Goal: Obtain resource: Download file/media

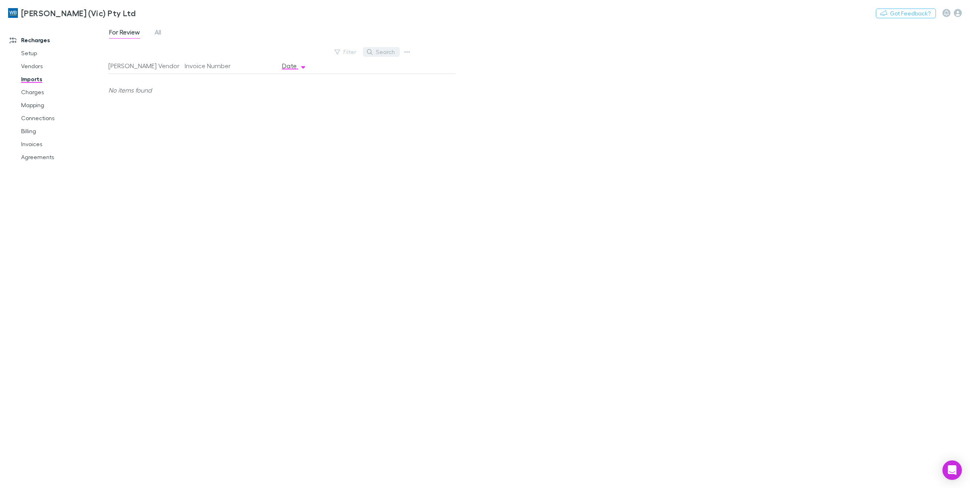
click at [378, 49] on button "Search" at bounding box center [381, 52] width 37 height 10
type input "****"
click at [37, 147] on link "Invoices" at bounding box center [63, 144] width 101 height 13
click at [423, 53] on button "Search" at bounding box center [419, 52] width 37 height 10
type input "****"
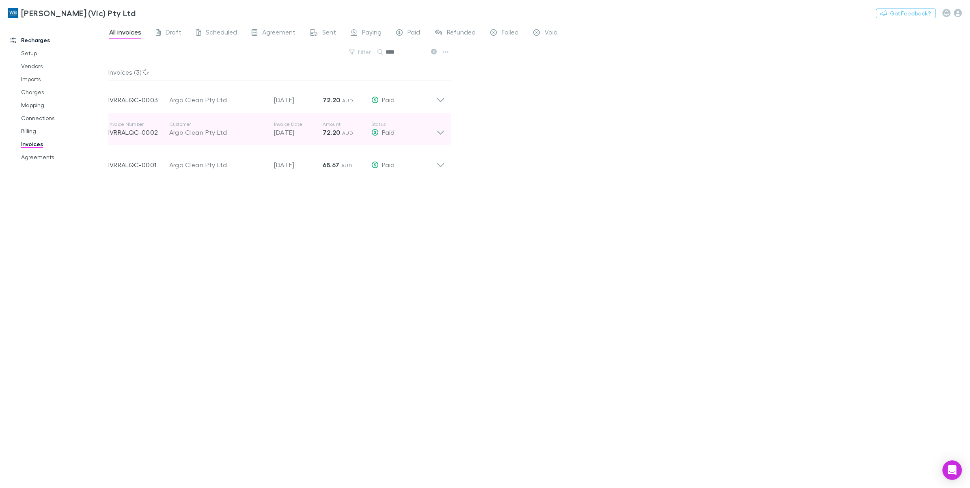
click at [442, 137] on icon at bounding box center [440, 129] width 9 height 16
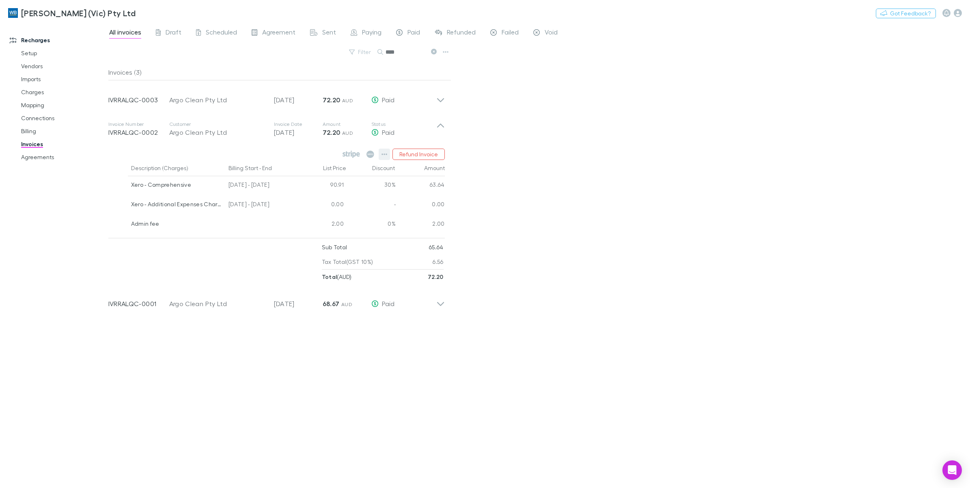
click at [382, 153] on icon "button" at bounding box center [385, 154] width 6 height 6
click at [309, 256] on p "View agreement" at bounding box center [334, 254] width 99 height 10
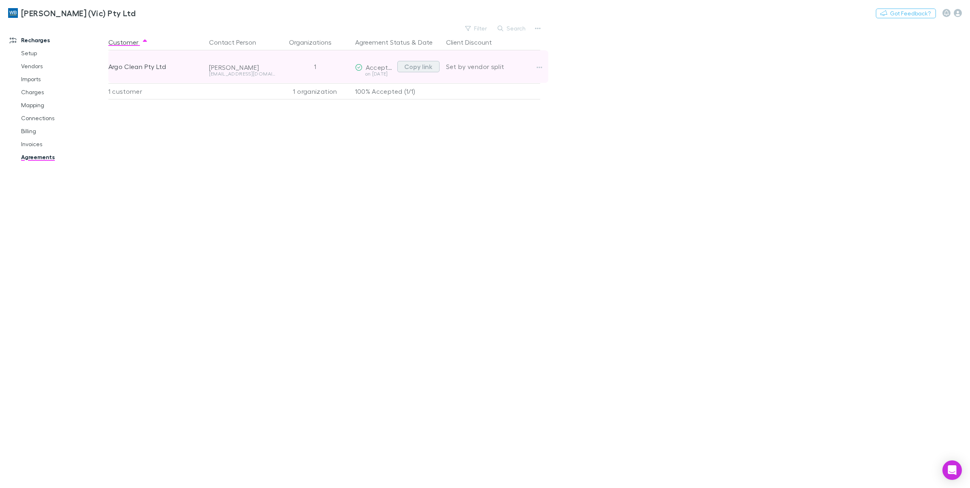
click at [431, 66] on button "Copy link" at bounding box center [418, 66] width 42 height 11
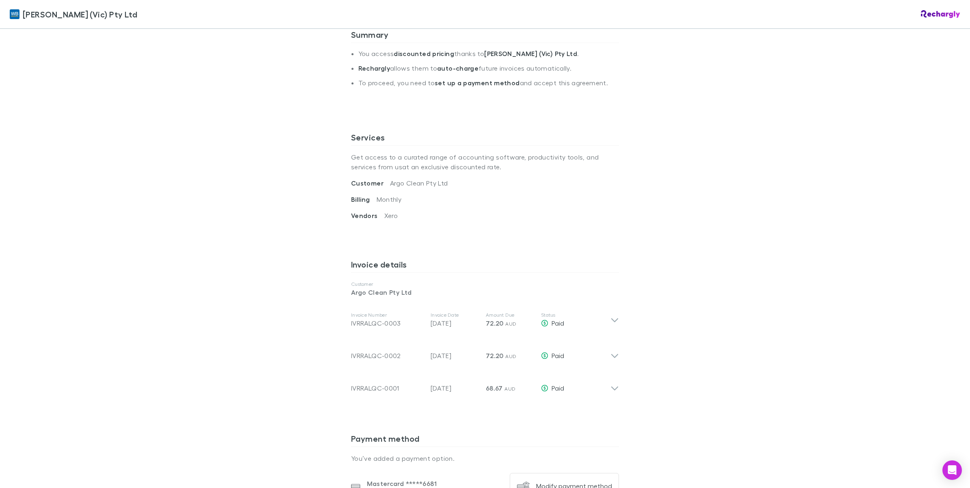
scroll to position [355, 0]
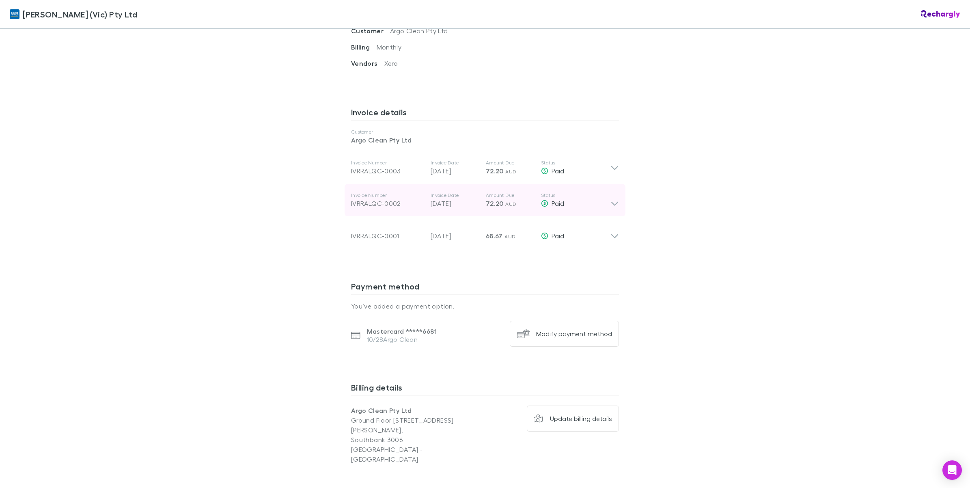
click at [611, 208] on icon at bounding box center [615, 200] width 9 height 16
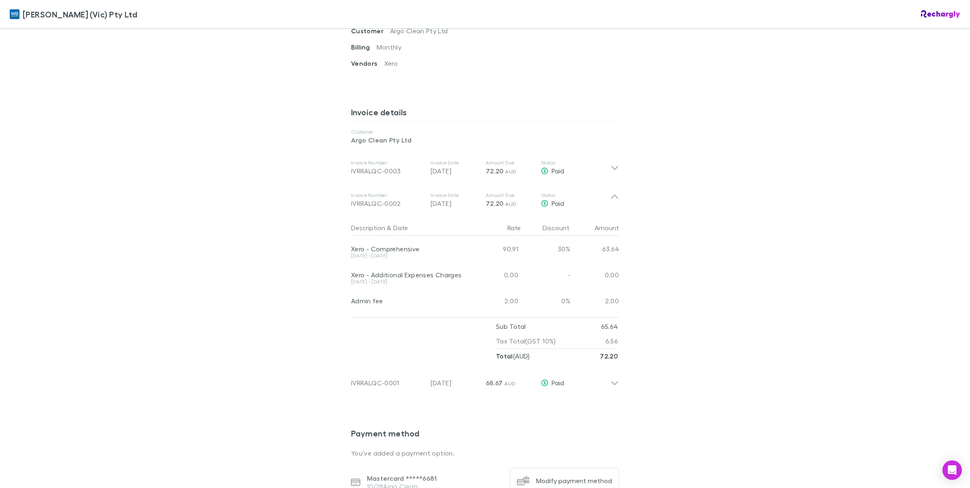
scroll to position [457, 0]
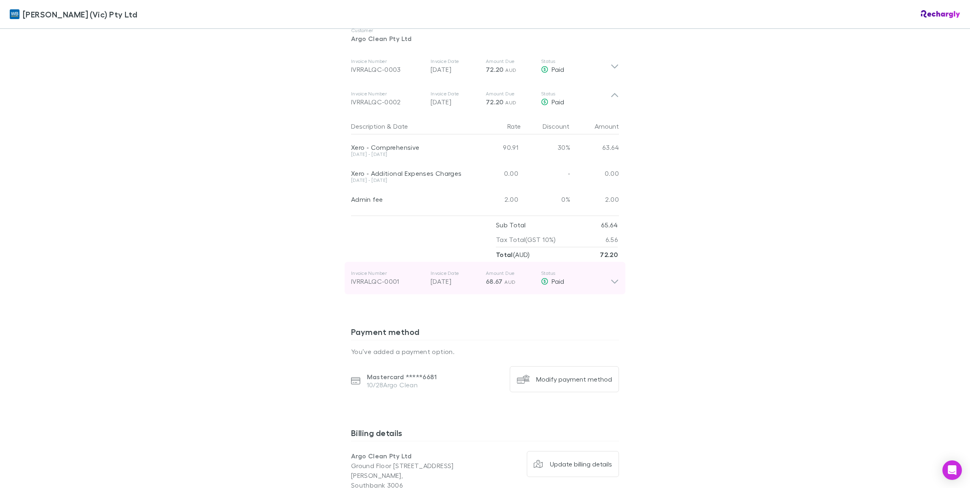
click at [611, 279] on icon at bounding box center [615, 278] width 9 height 16
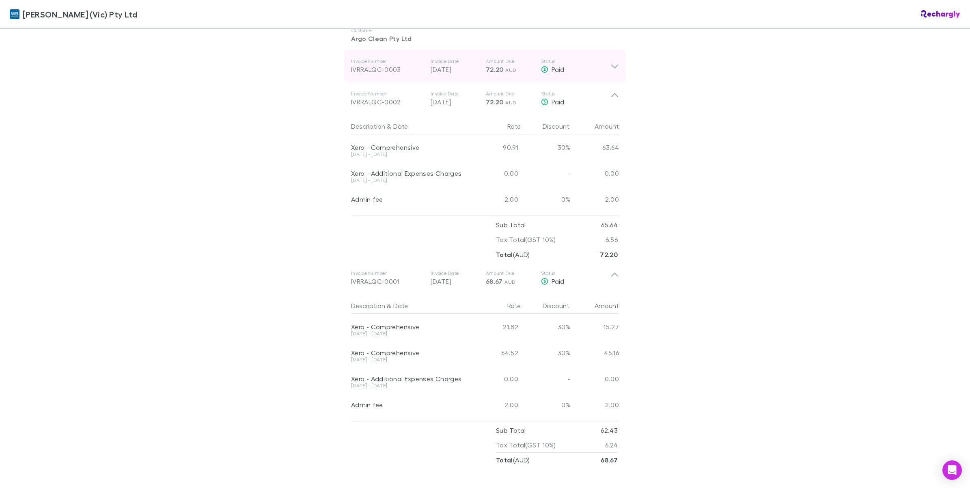
click at [611, 68] on icon at bounding box center [615, 66] width 9 height 10
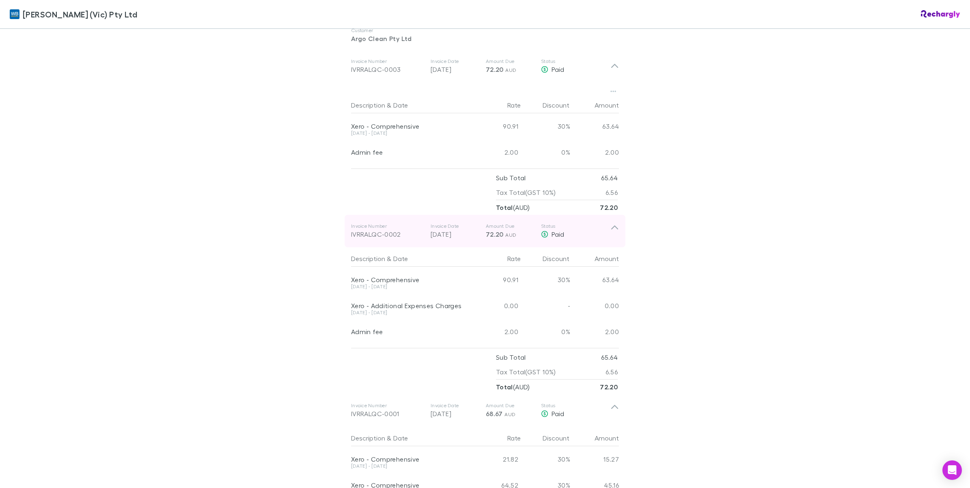
click at [612, 231] on icon at bounding box center [615, 231] width 9 height 16
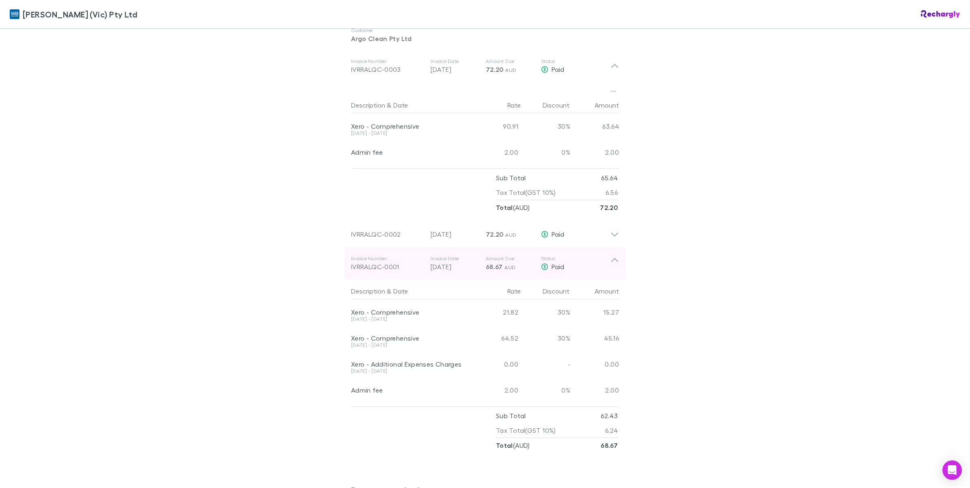
click at [611, 268] on icon at bounding box center [615, 263] width 9 height 16
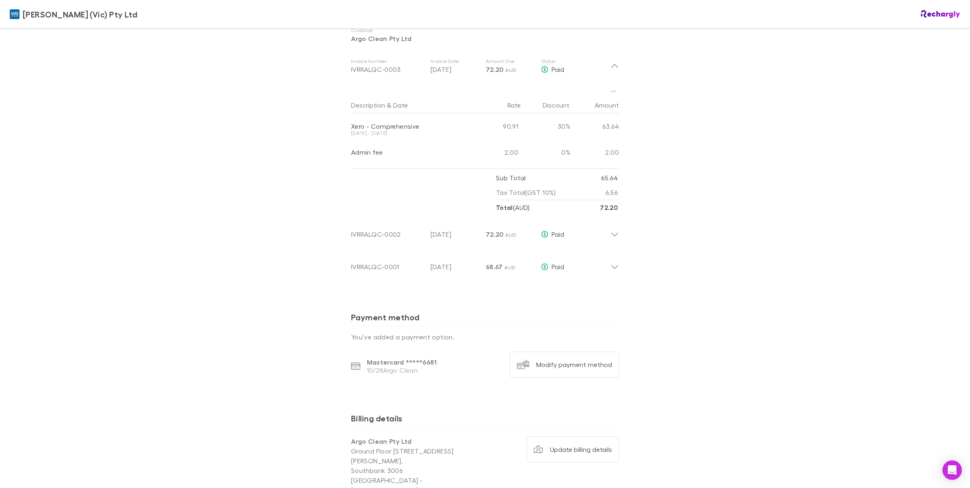
scroll to position [355, 0]
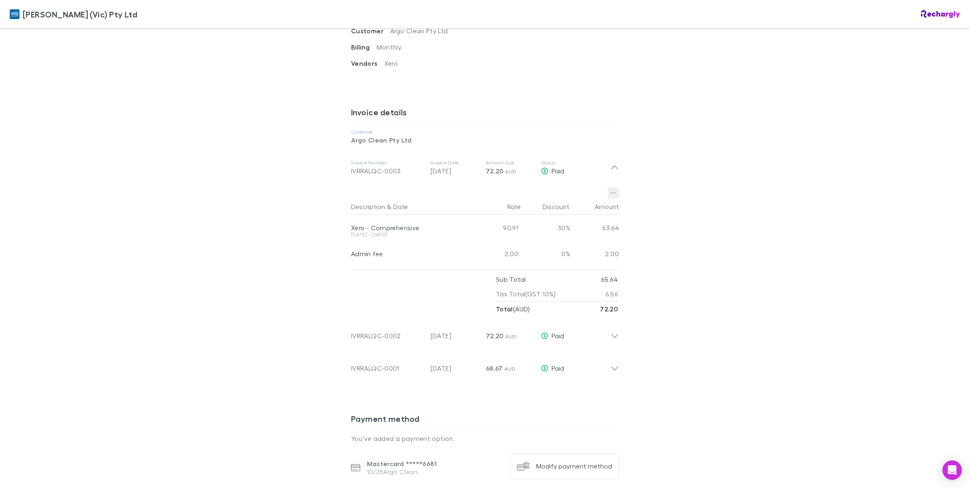
click at [611, 194] on icon "button" at bounding box center [614, 193] width 6 height 2
click at [578, 213] on p "Download PDF" at bounding box center [559, 210] width 99 height 10
